Goal: Information Seeking & Learning: Find specific page/section

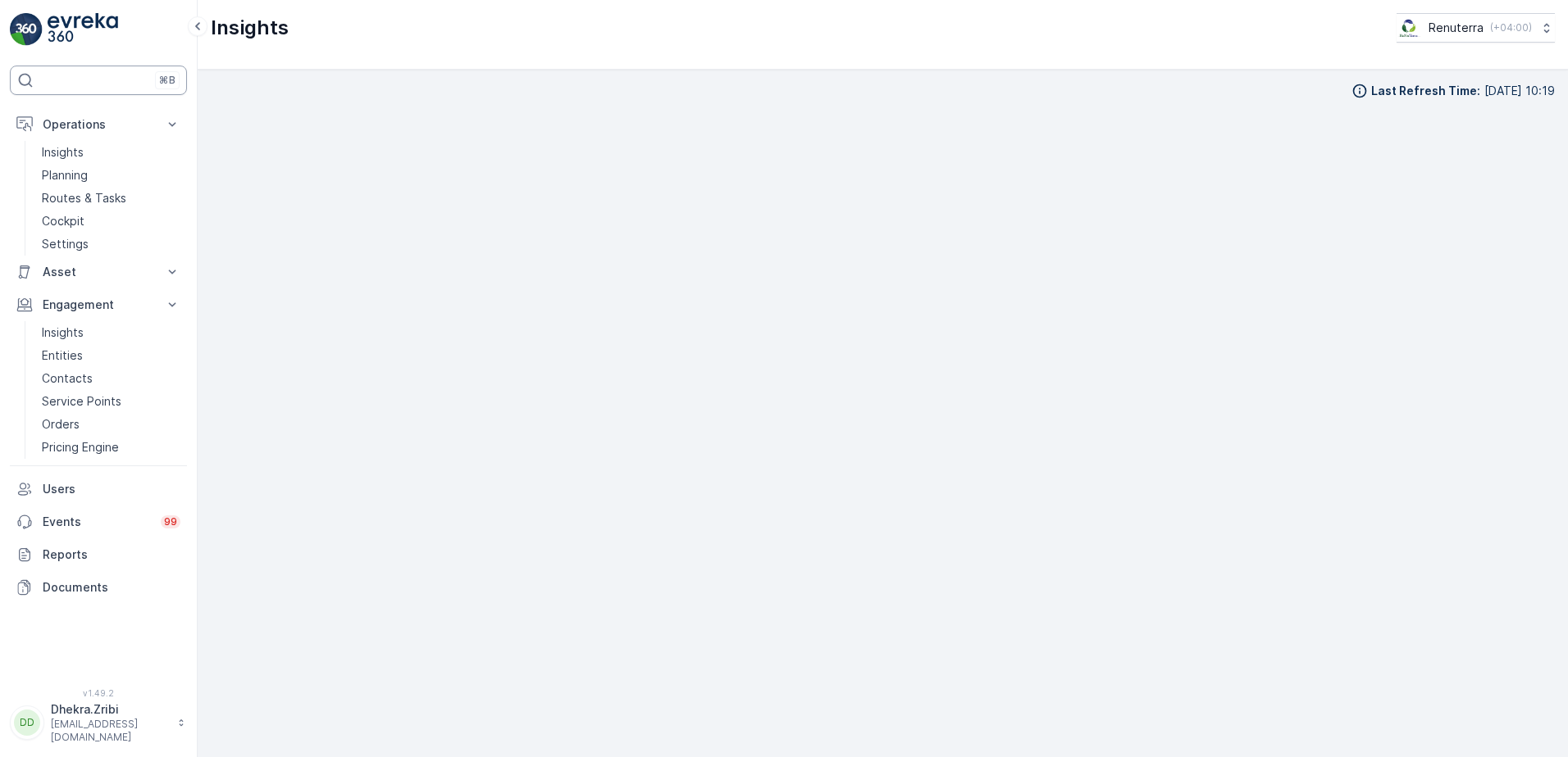
click at [113, 72] on div "⌘B" at bounding box center [98, 81] width 177 height 30
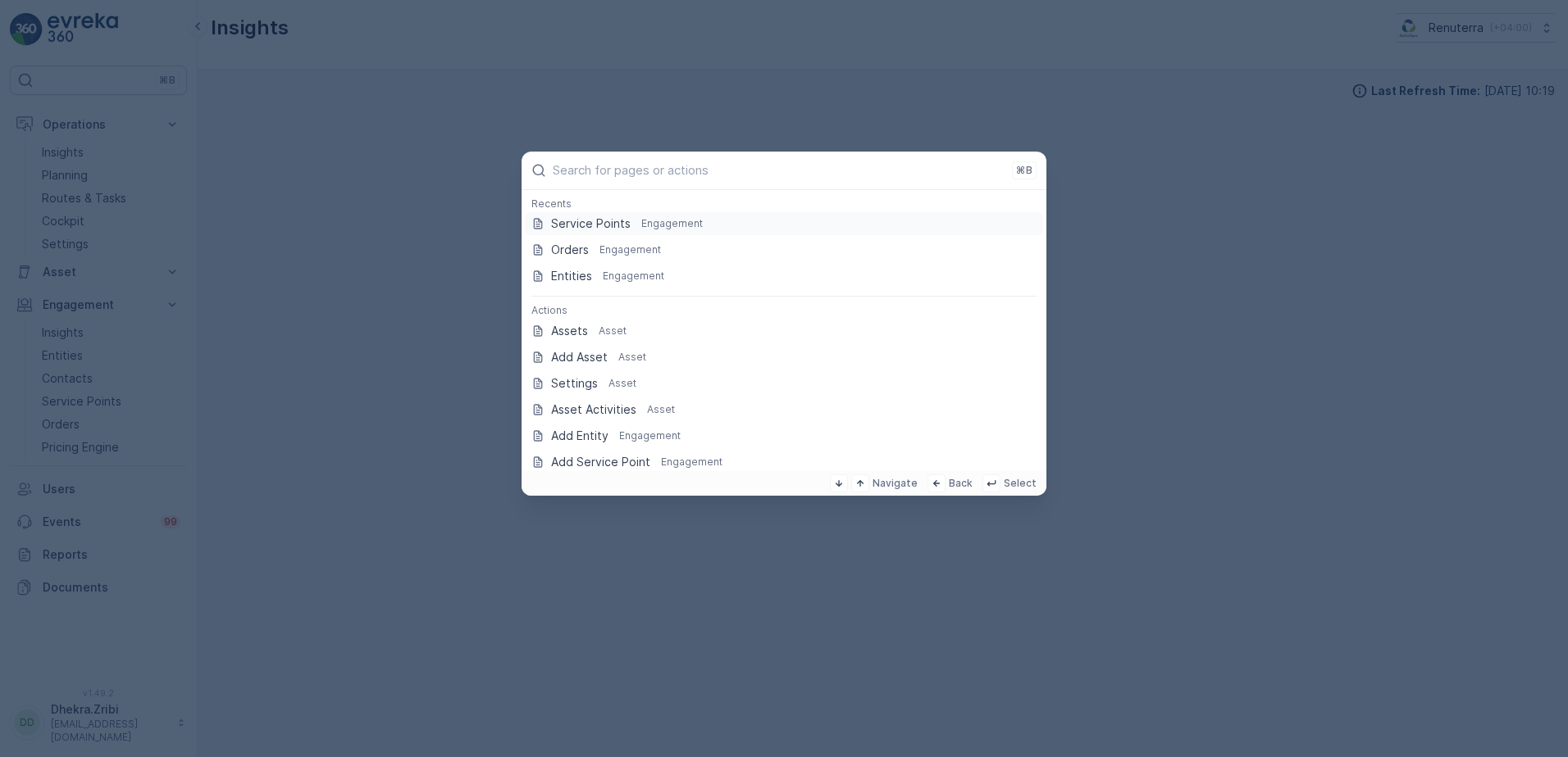
click at [575, 225] on p "Service Points" at bounding box center [591, 224] width 80 height 17
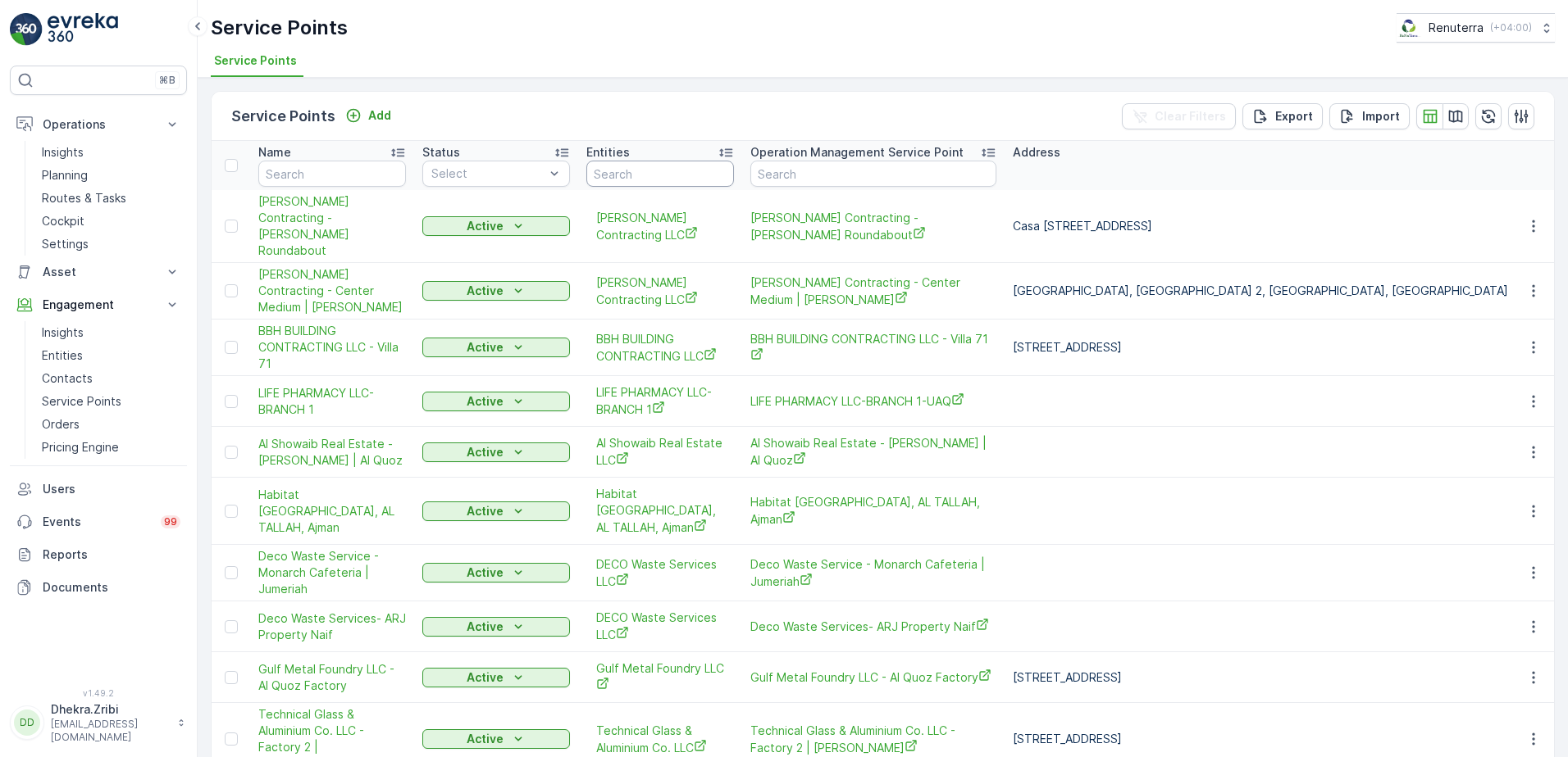
click at [627, 169] on input "text" at bounding box center [659, 174] width 147 height 26
type input "QEM"
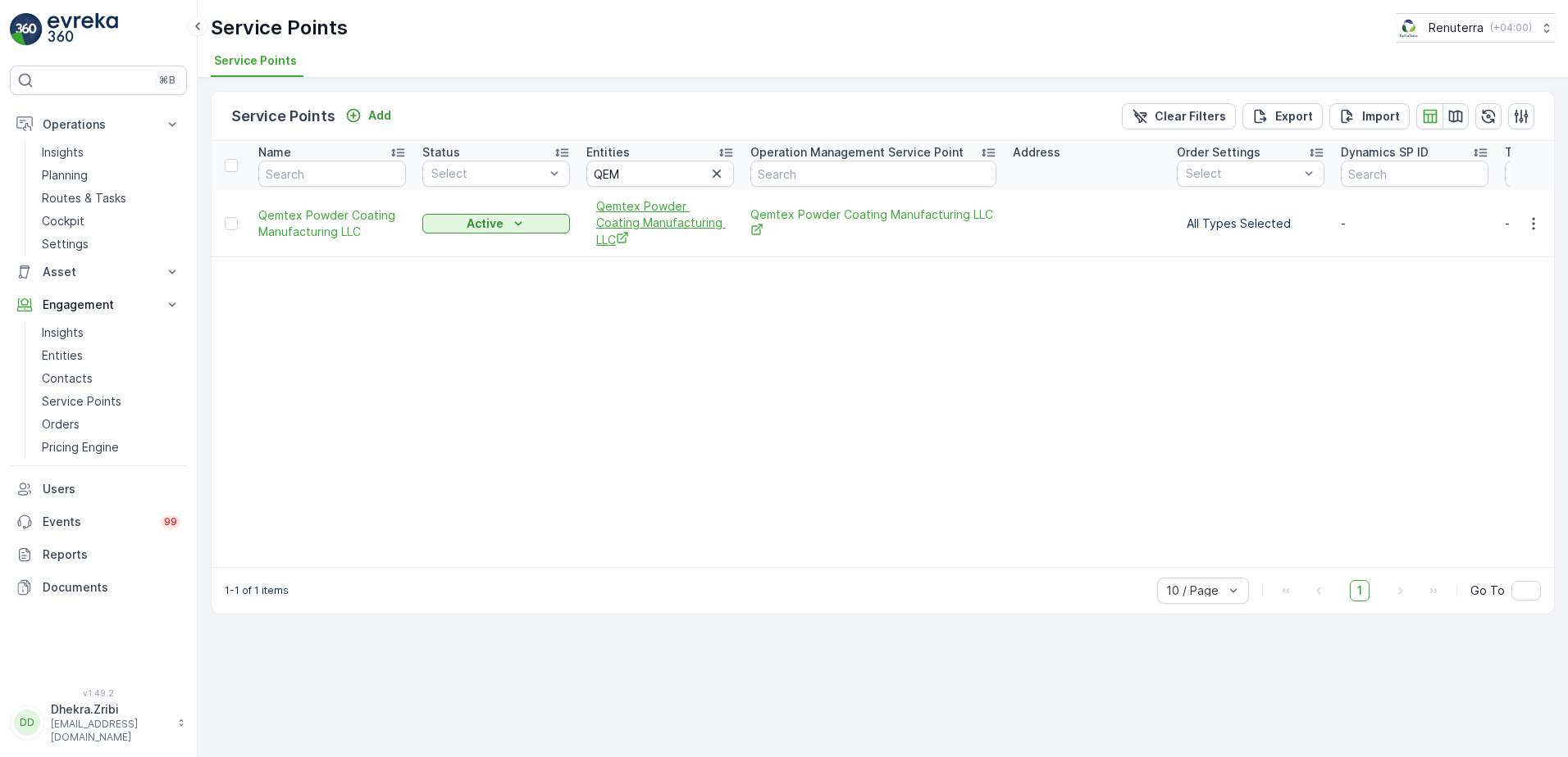
click at [633, 216] on span "Qemtex Powder Coating Manufacturing LLC" at bounding box center [660, 223] width 128 height 50
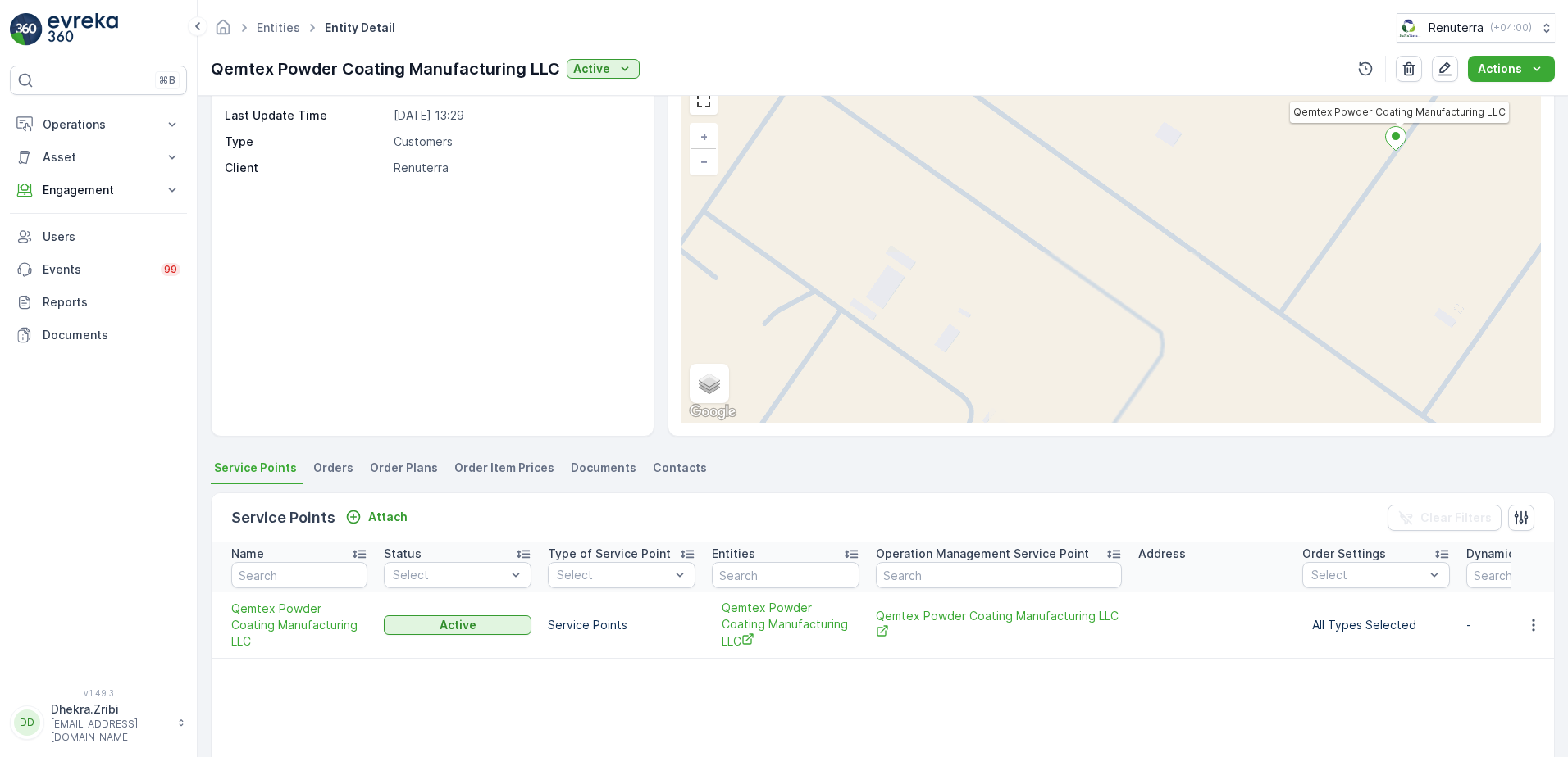
scroll to position [65, 0]
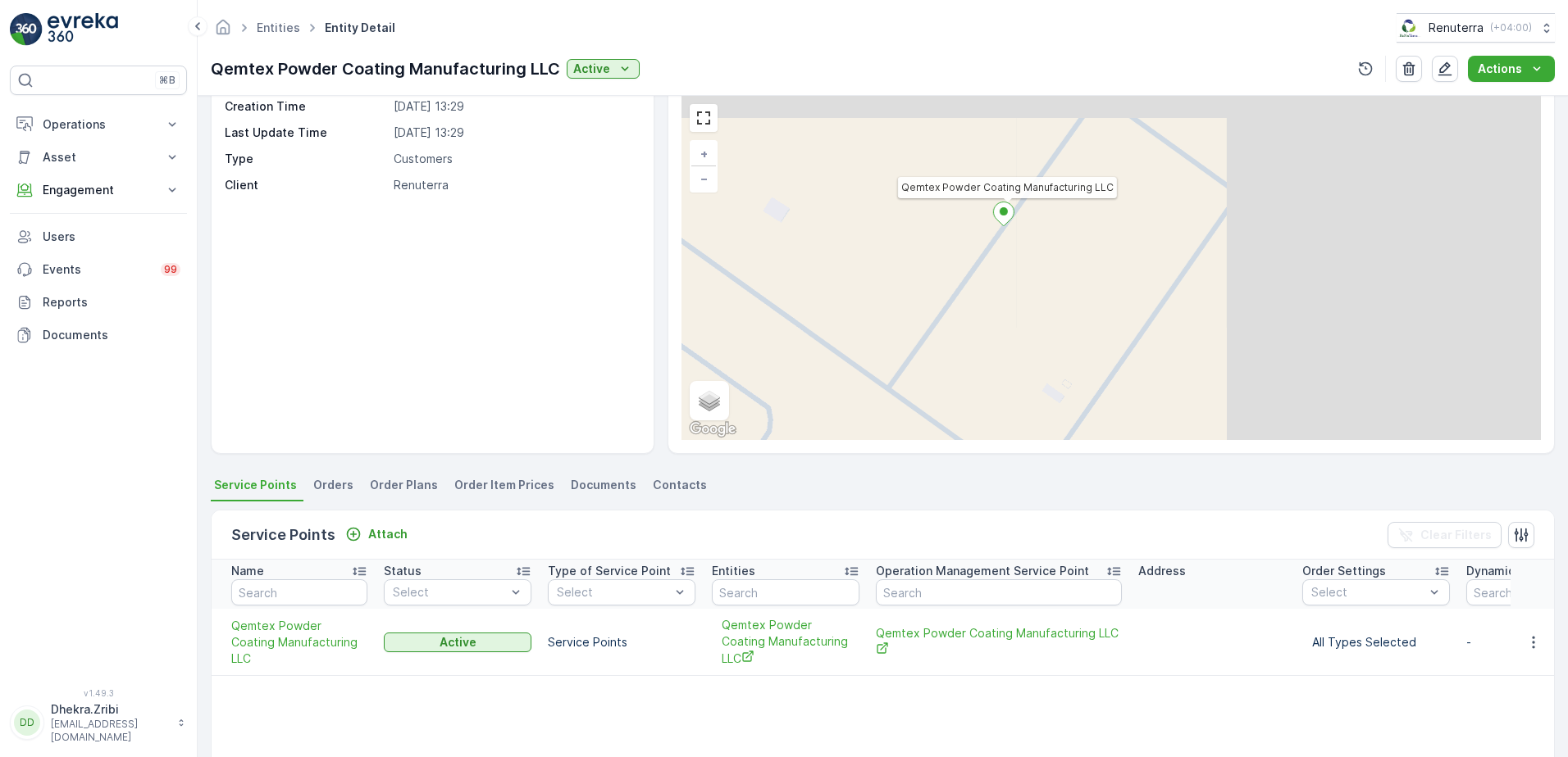
drag, startPoint x: 1228, startPoint y: 338, endPoint x: 838, endPoint y: 393, distance: 393.9
click at [835, 399] on div "Qemtex Powder Coating Manufacturing LLC + − Satellite Roadmap Terrain Hybrid Le…" at bounding box center [1111, 268] width 859 height 344
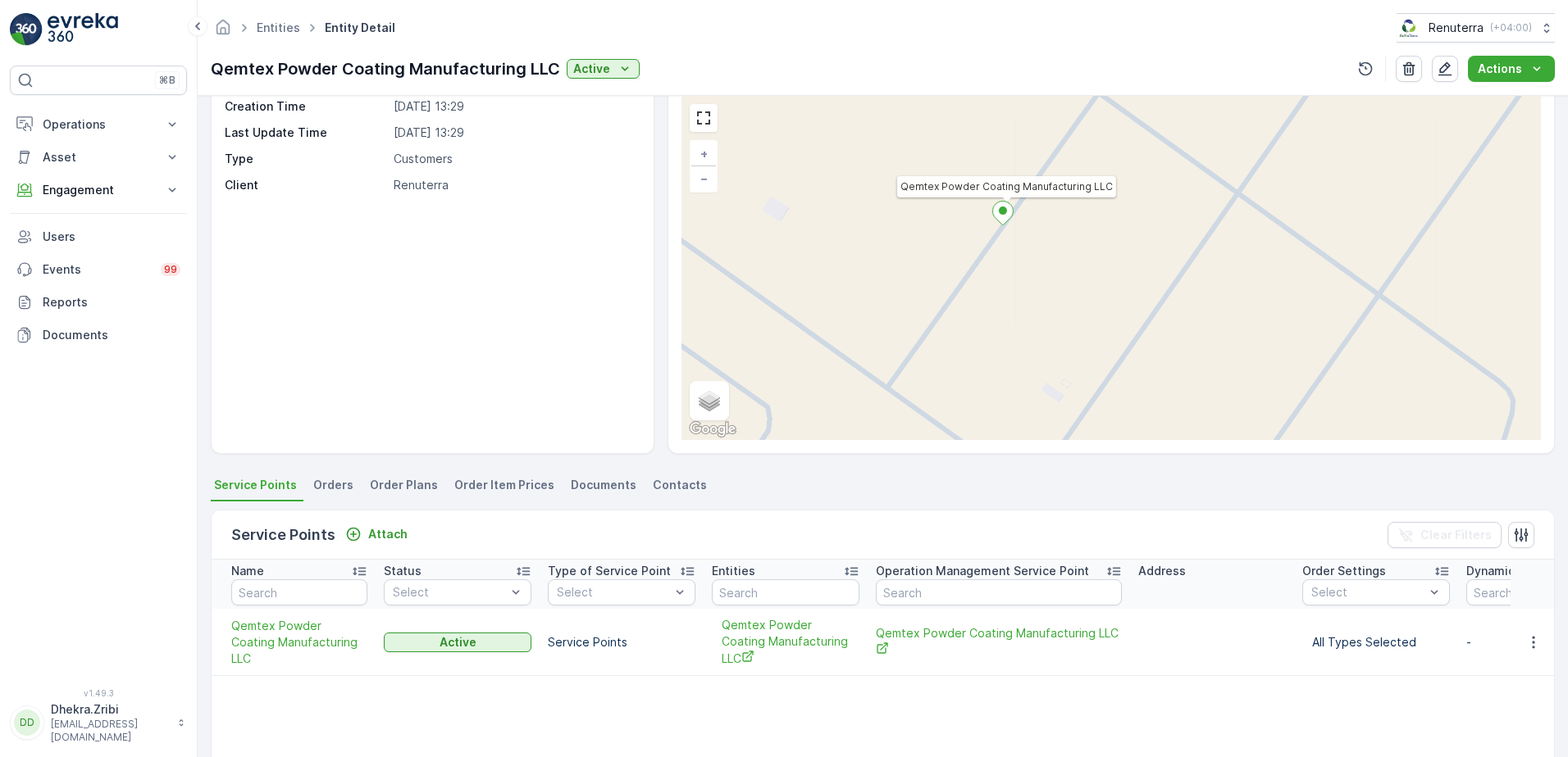
click at [1007, 195] on div "Qemtex Powder Coating Manufacturing LLC + − Satellite Roadmap Terrain Hybrid Le…" at bounding box center [1111, 268] width 859 height 344
click at [1004, 215] on icon at bounding box center [1002, 214] width 20 height 24
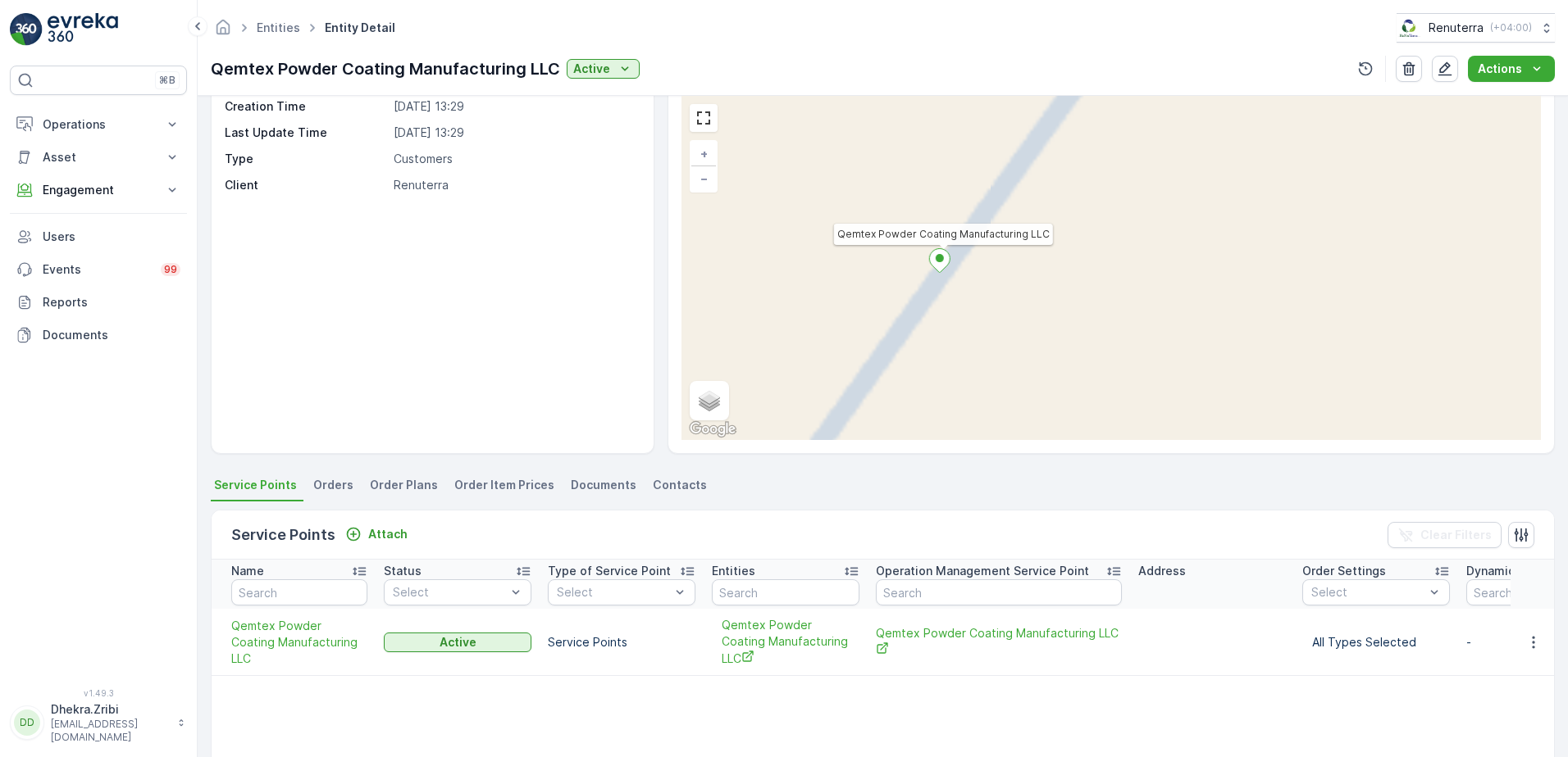
drag, startPoint x: 1027, startPoint y: 295, endPoint x: 780, endPoint y: 263, distance: 249.1
click at [780, 263] on div "Qemtex Powder Coating Manufacturing LLC + − Satellite Roadmap Terrain Hybrid Le…" at bounding box center [1111, 268] width 859 height 344
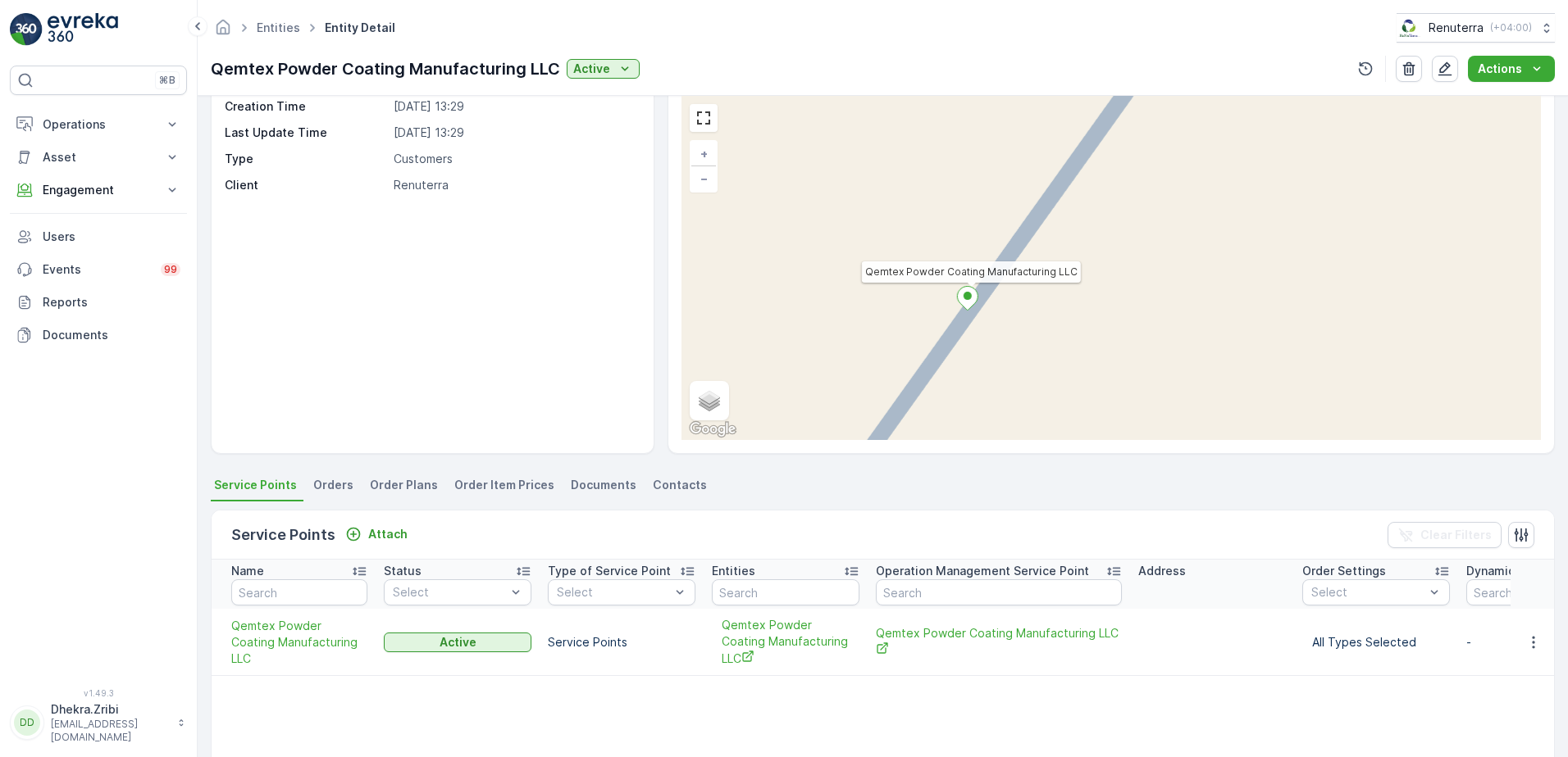
drag, startPoint x: 768, startPoint y: 260, endPoint x: 858, endPoint y: 300, distance: 98.5
click at [858, 300] on div "Qemtex Powder Coating Manufacturing LLC + − Satellite Roadmap Terrain Hybrid Le…" at bounding box center [1111, 268] width 859 height 344
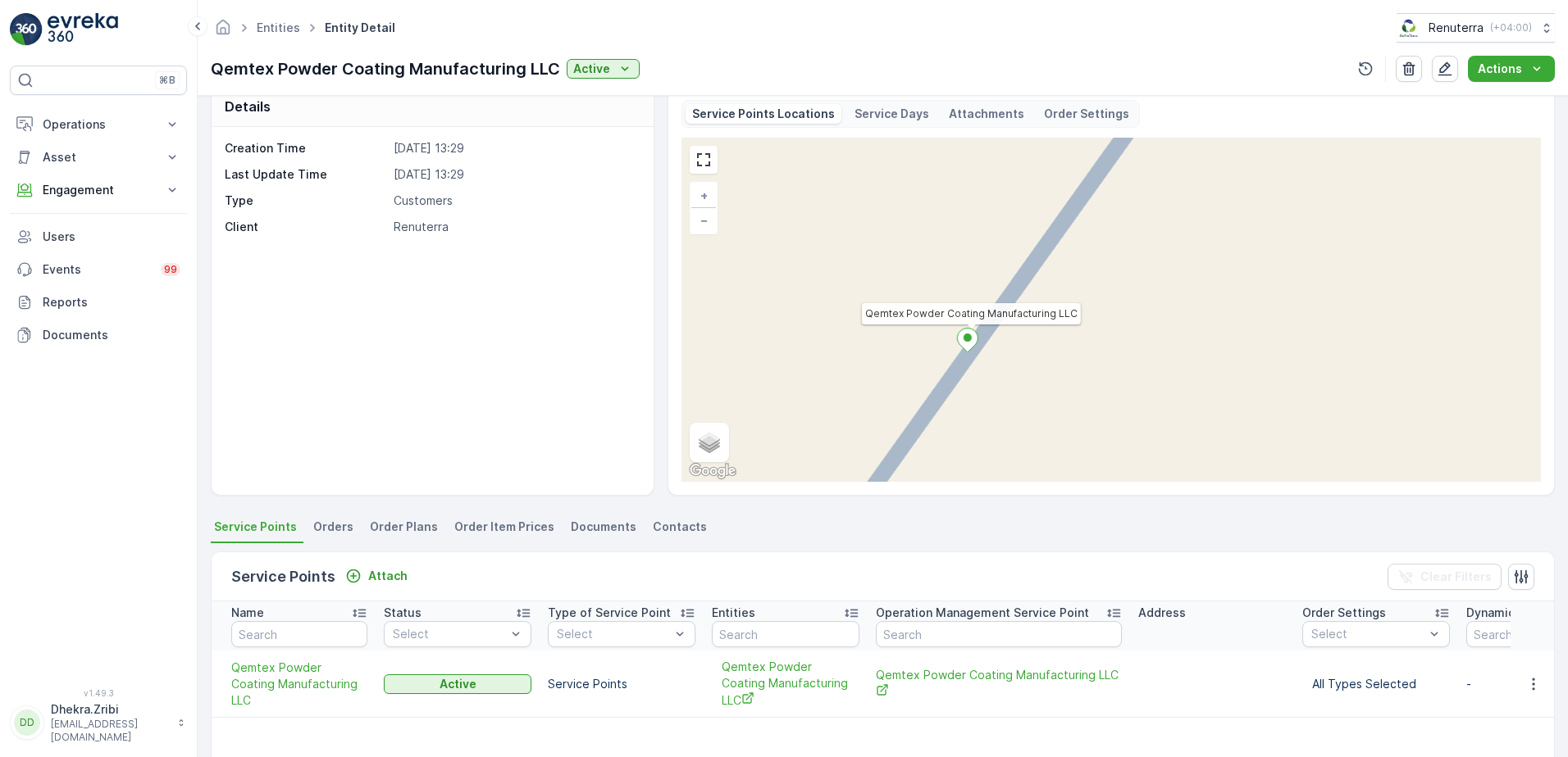
scroll to position [0, 0]
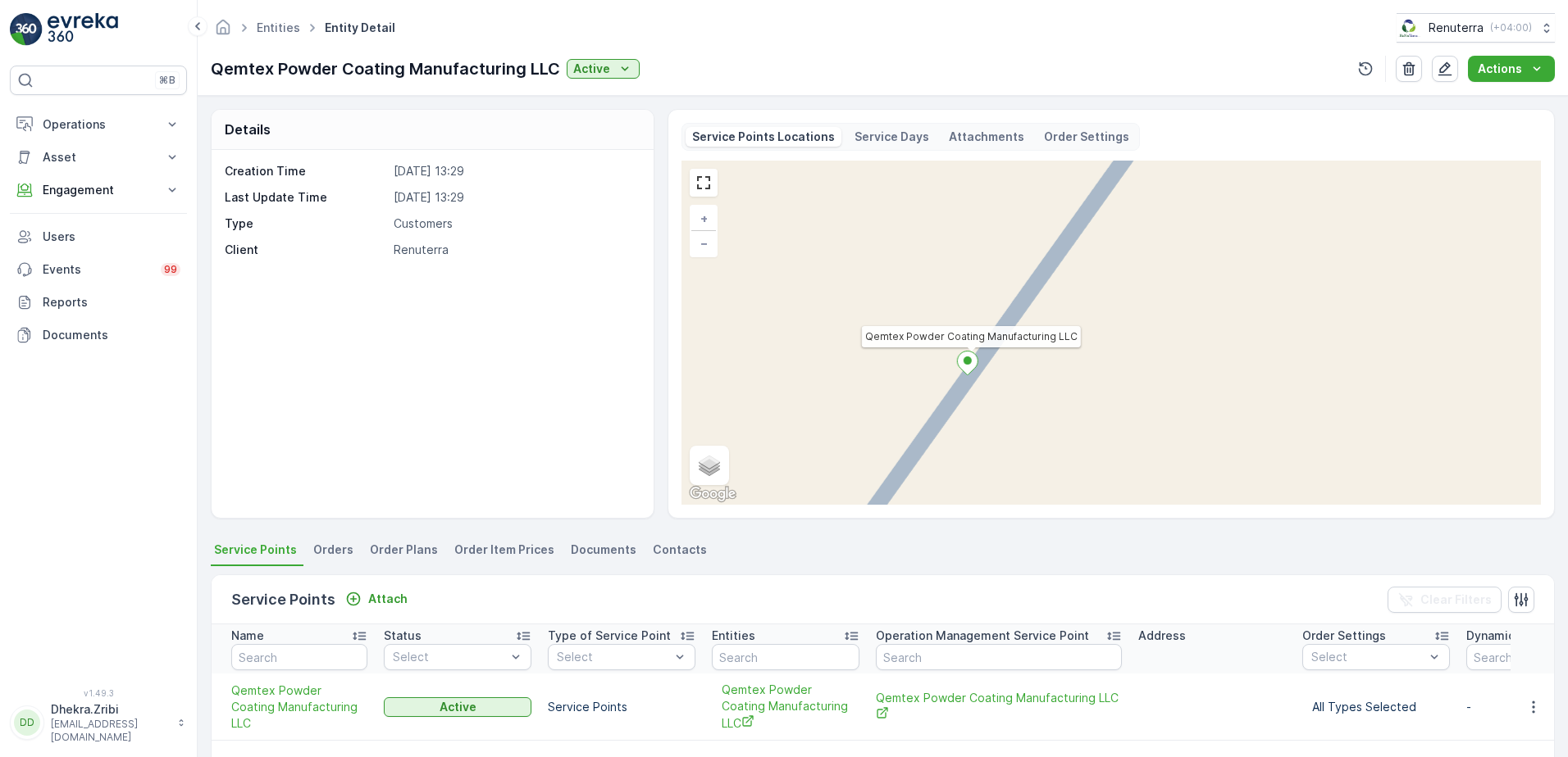
click at [607, 92] on div "Entities Entity Detail Renuterra ( +04:00 ) Qemtex Powder Coating Manufacturing…" at bounding box center [882, 48] width 1370 height 96
click at [609, 75] on div "Active" at bounding box center [603, 69] width 60 height 17
click at [594, 237] on div "Creation Time 11.12.2024 13:29 Last Update Time 11.12.2024 13:29 Type Customers…" at bounding box center [430, 210] width 412 height 95
click at [896, 149] on div "Service Points Locations Service Days Attachments Order Settings" at bounding box center [910, 137] width 458 height 28
click at [164, 121] on icon at bounding box center [172, 125] width 17 height 17
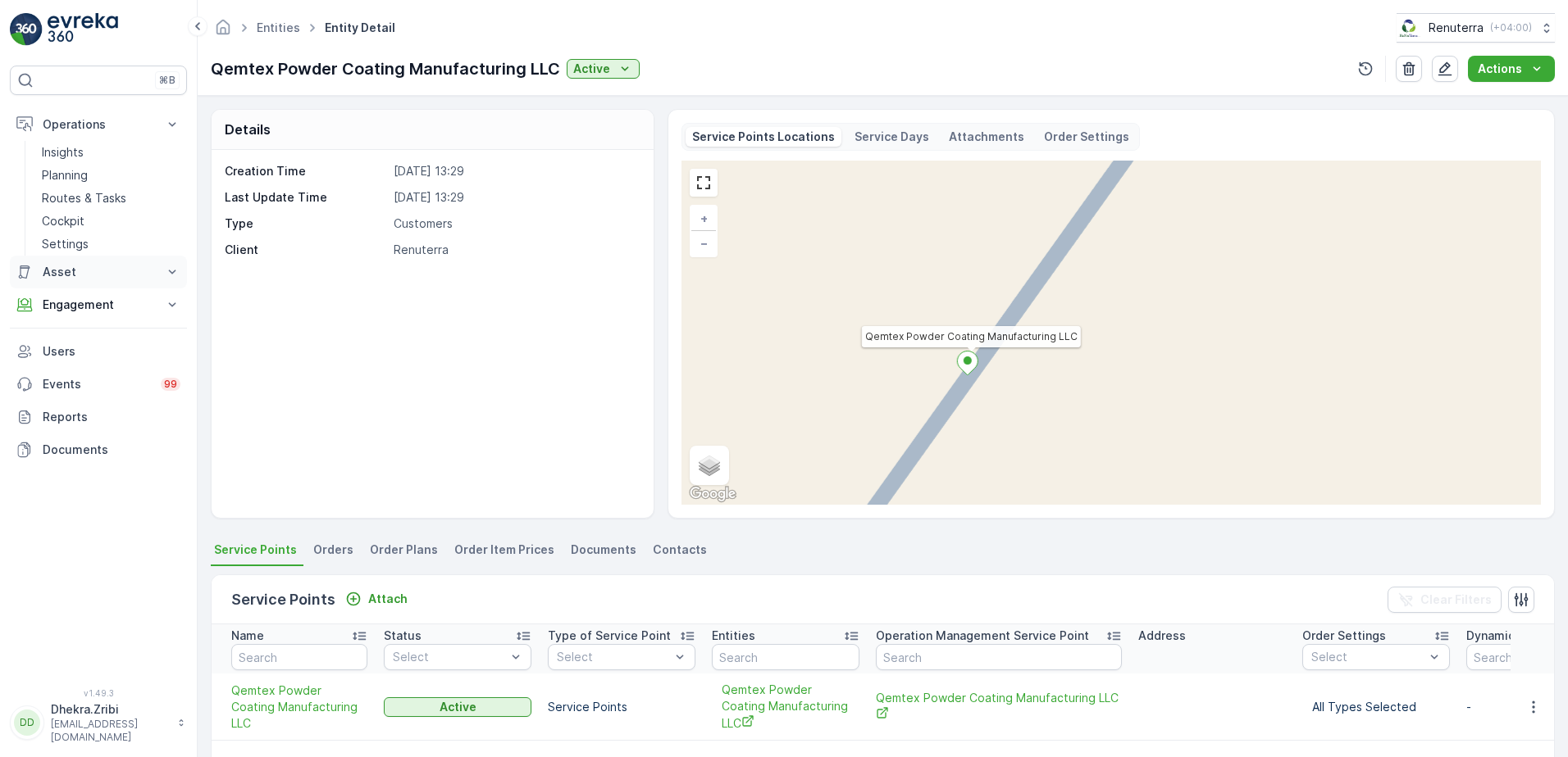
click at [171, 268] on icon at bounding box center [172, 272] width 17 height 17
click at [176, 329] on icon at bounding box center [172, 328] width 17 height 17
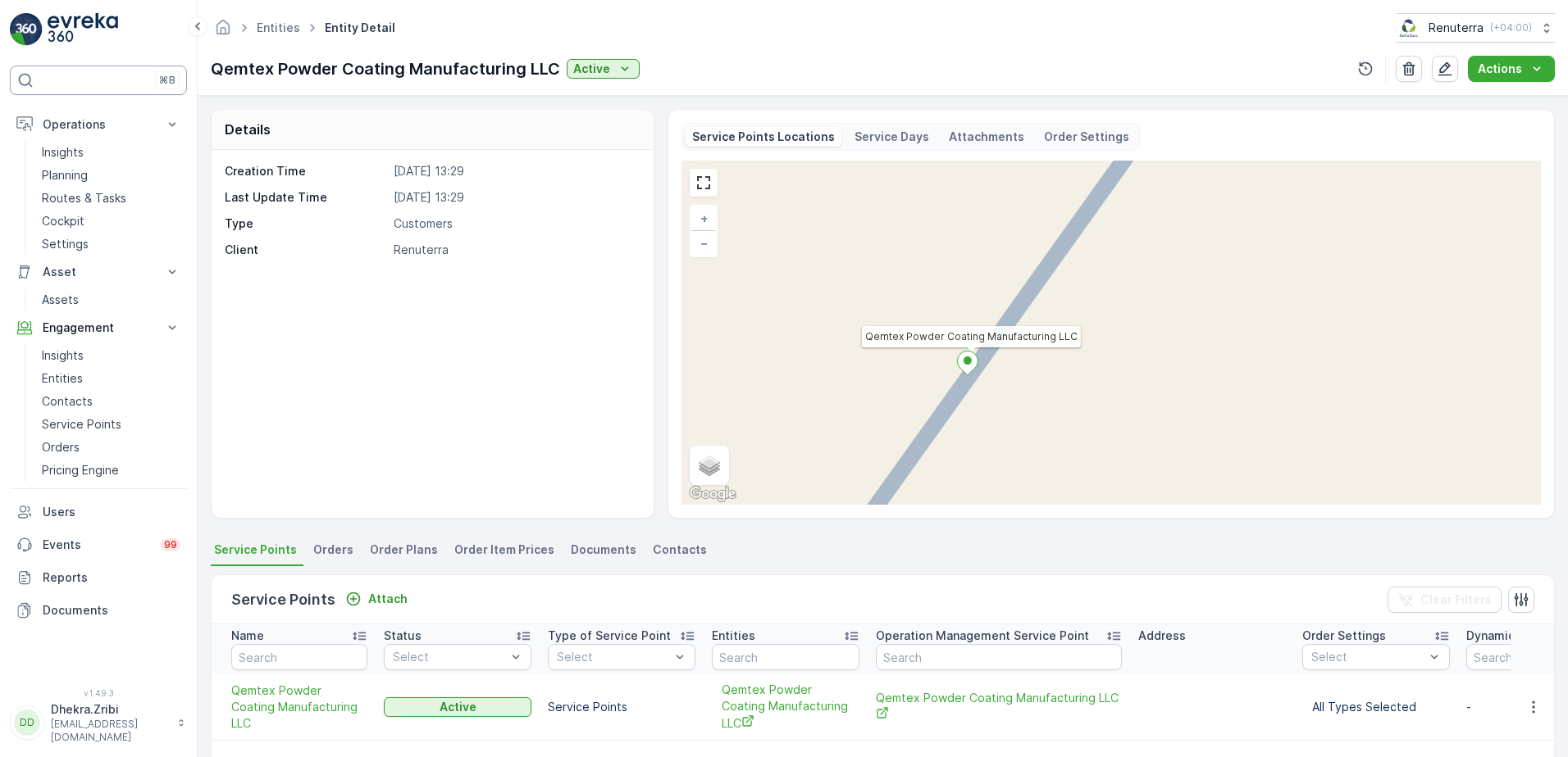
click at [107, 80] on div "⌘B" at bounding box center [98, 81] width 177 height 30
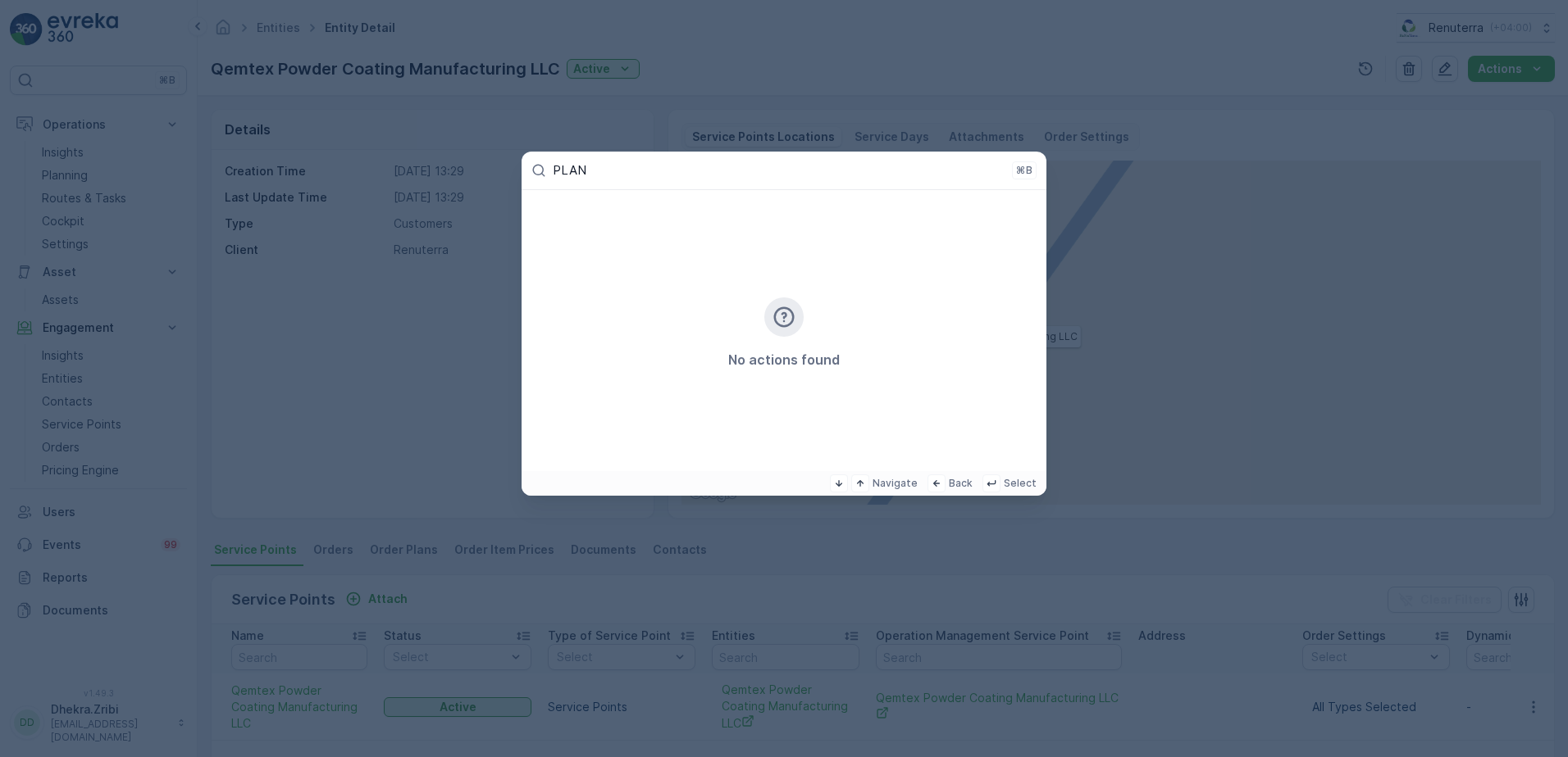
type input "PLANN"
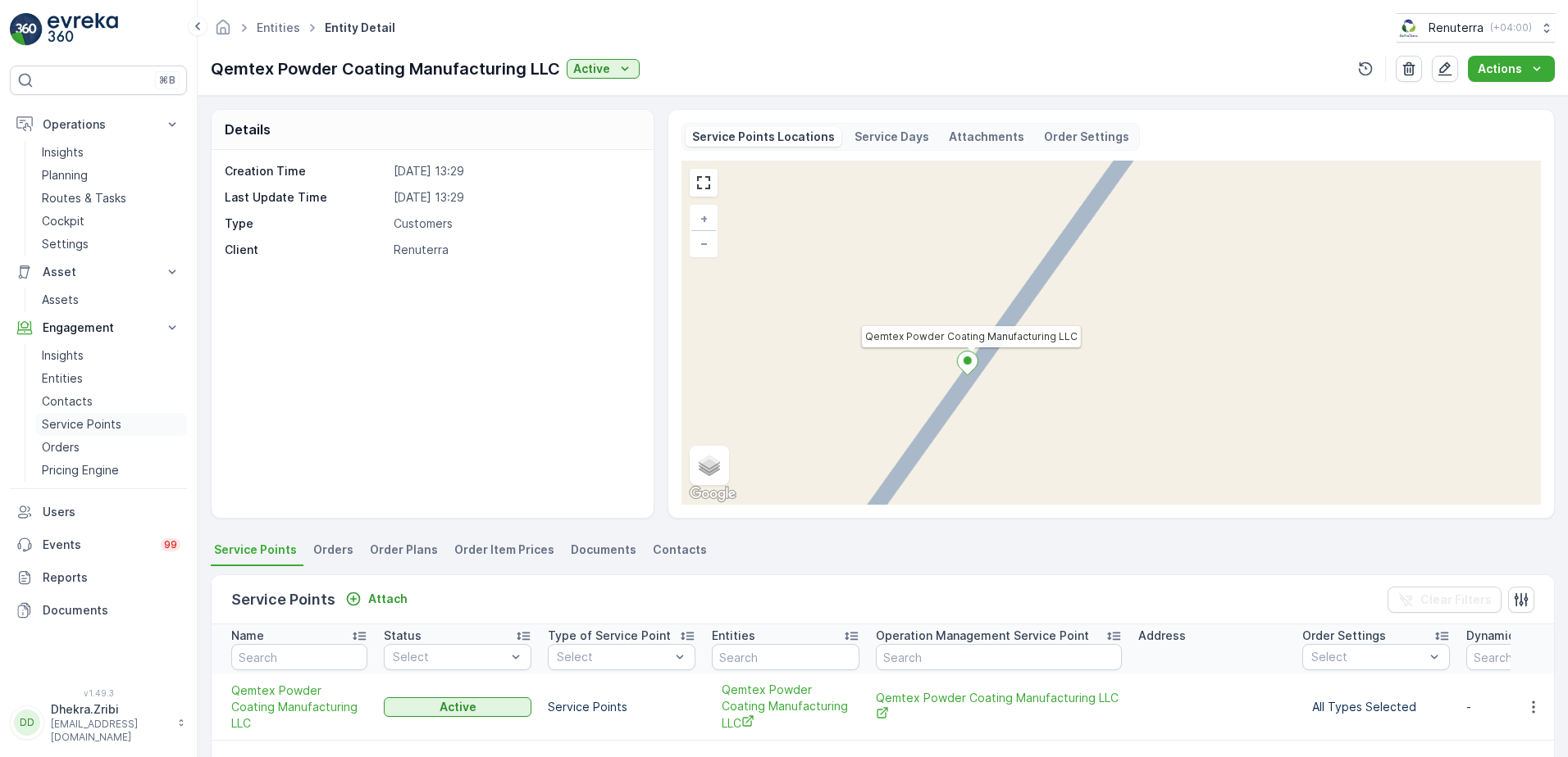
click at [67, 424] on p "Service Points" at bounding box center [81, 425] width 80 height 17
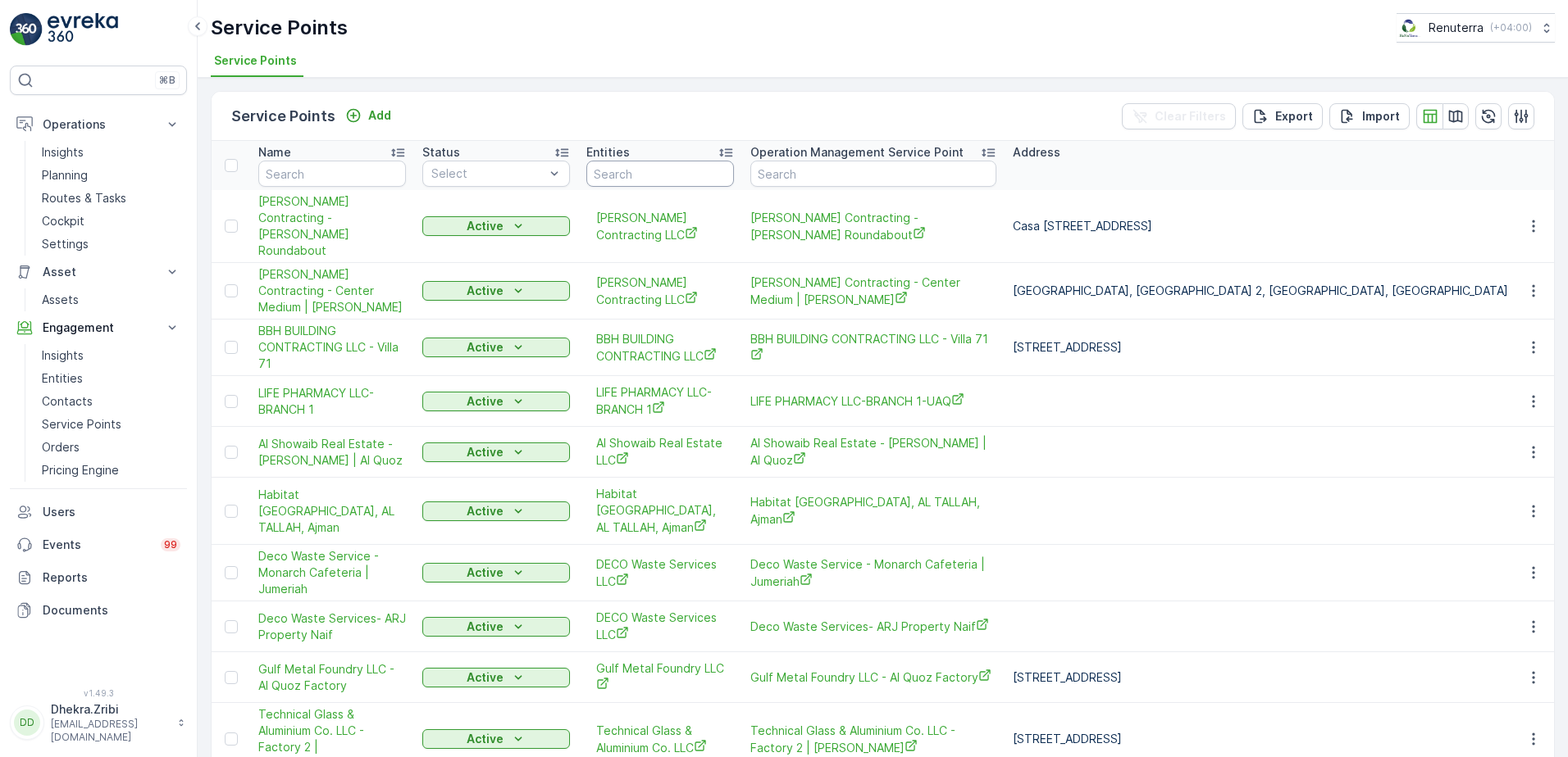
click at [675, 176] on input "text" at bounding box center [659, 174] width 147 height 26
type input "QEM"
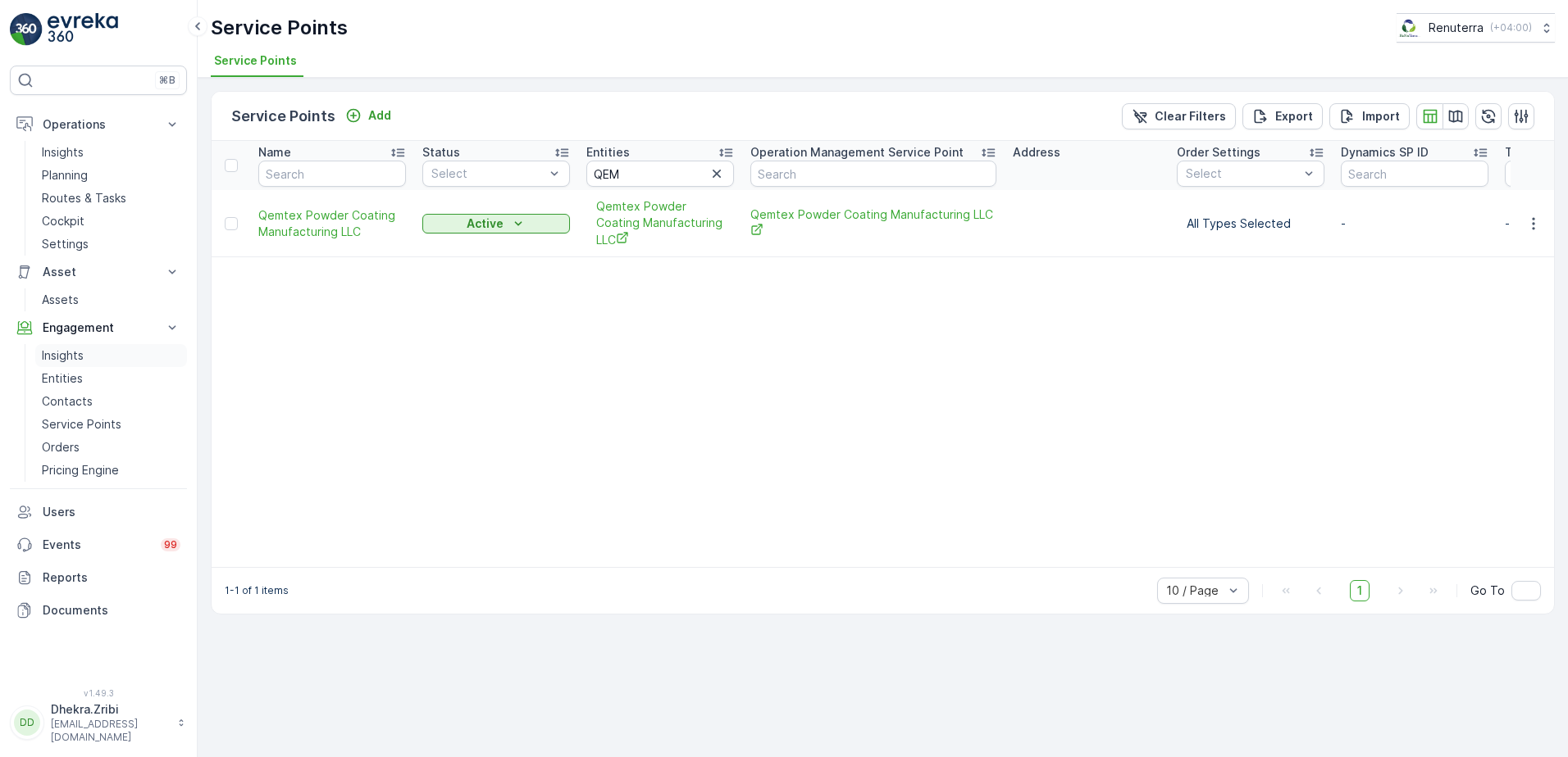
click at [77, 358] on p "Insights" at bounding box center [62, 356] width 42 height 17
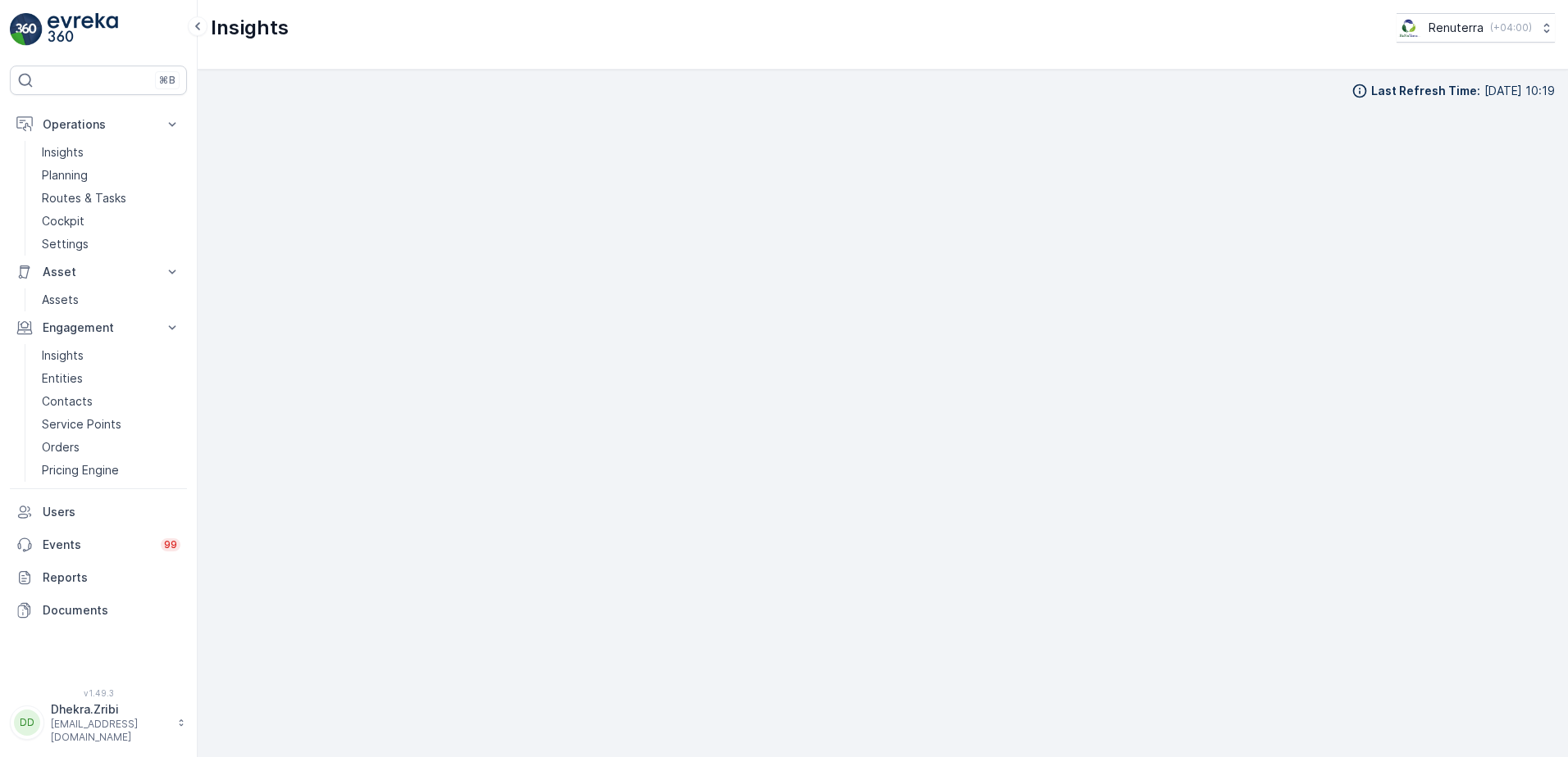
scroll to position [17, 0]
click at [59, 155] on p "Insights" at bounding box center [62, 153] width 42 height 17
click at [52, 357] on p "Insights" at bounding box center [62, 356] width 42 height 17
click at [56, 157] on p "Insights" at bounding box center [62, 153] width 42 height 17
click at [61, 153] on p "Insights" at bounding box center [62, 153] width 42 height 17
